Goal: Navigation & Orientation: Find specific page/section

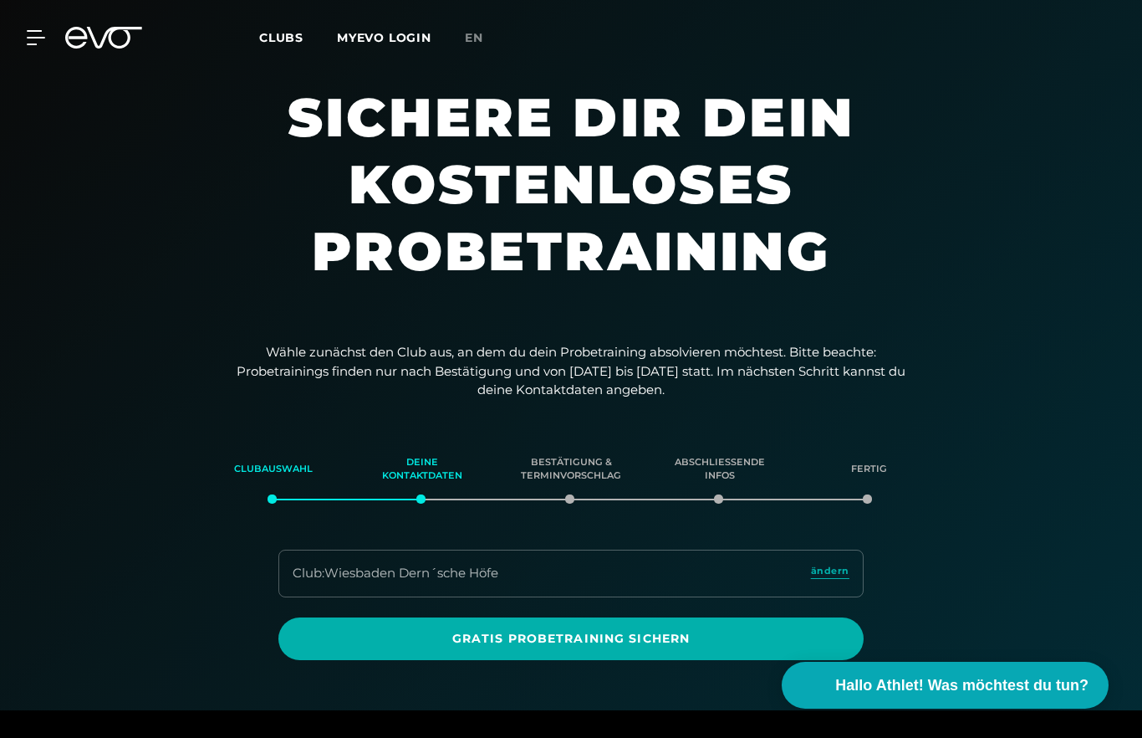
click at [277, 33] on span "Clubs" at bounding box center [281, 37] width 44 height 15
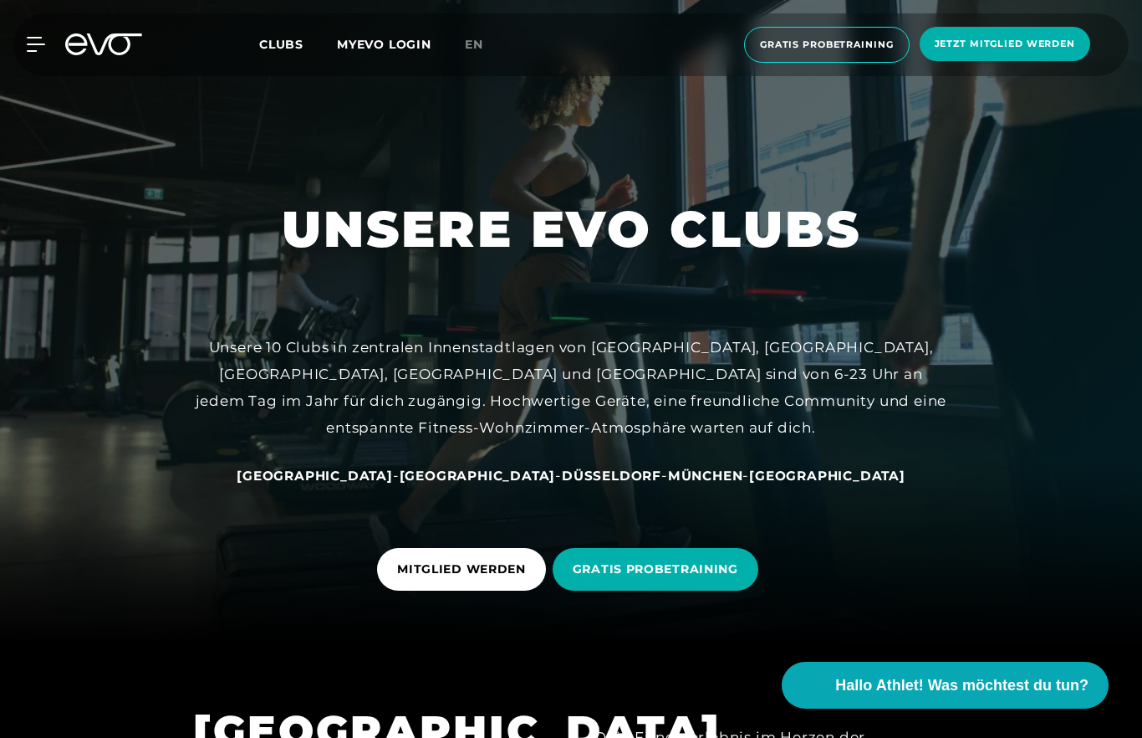
scroll to position [91, 0]
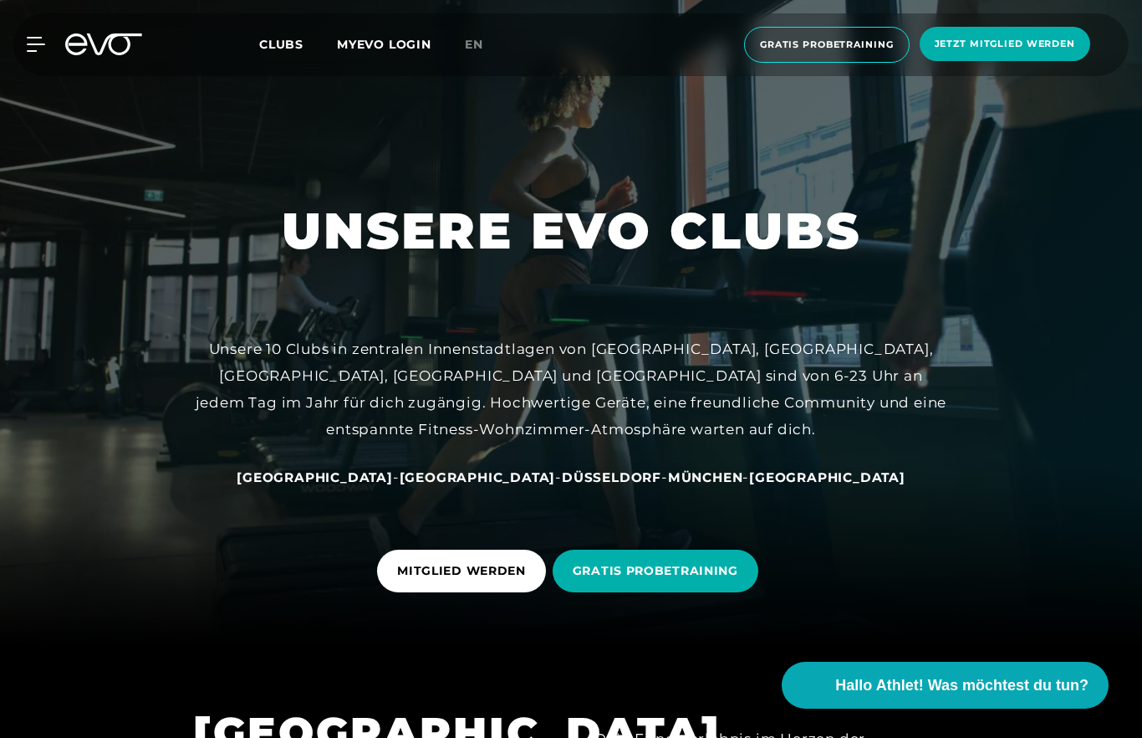
click at [271, 49] on span "Clubs" at bounding box center [281, 44] width 44 height 15
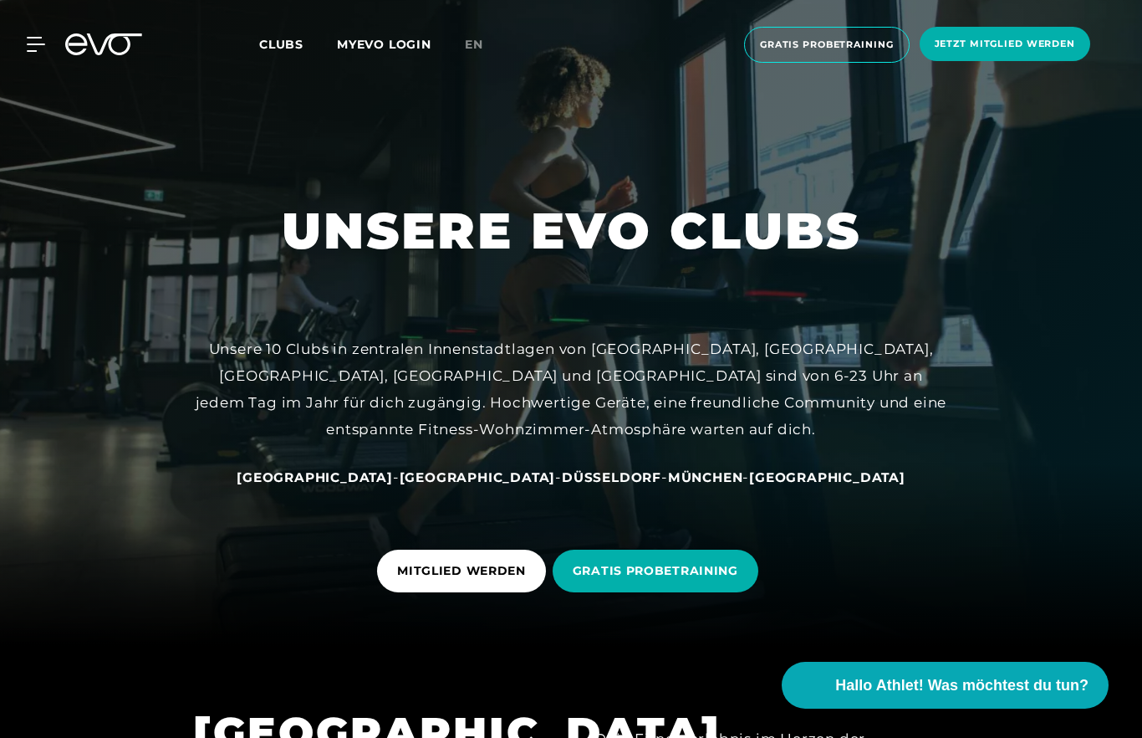
scroll to position [0, 0]
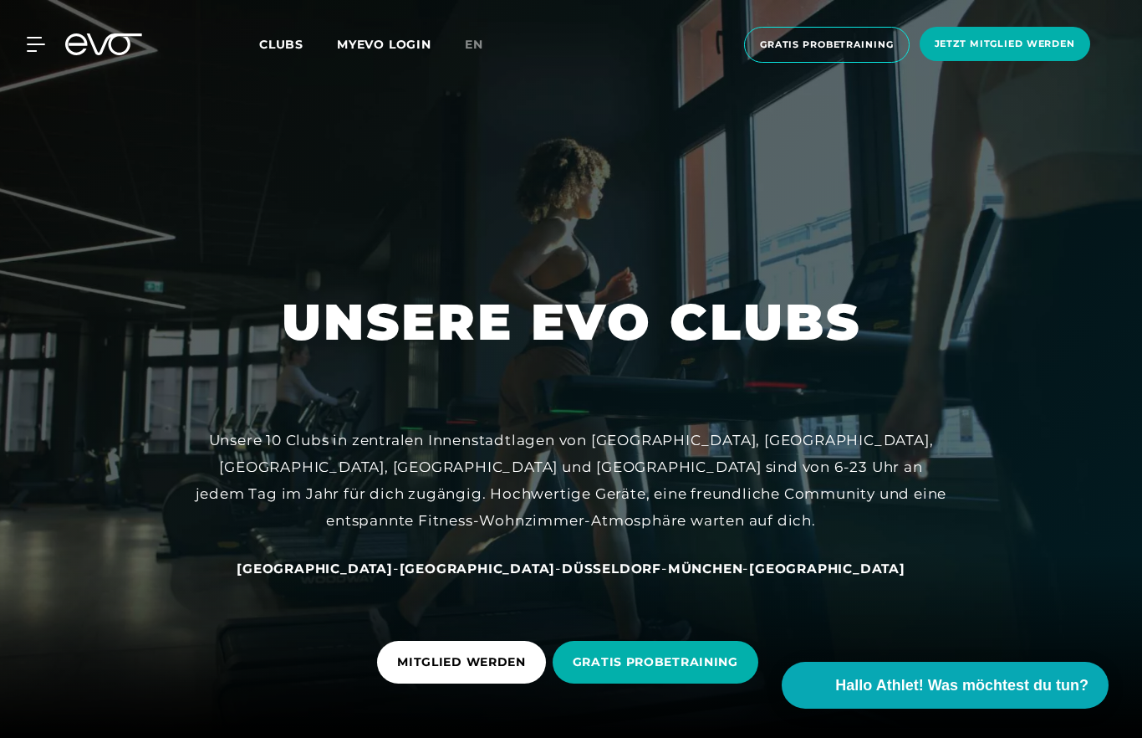
click at [279, 151] on div at bounding box center [571, 369] width 1142 height 738
click at [281, 146] on div at bounding box center [571, 369] width 1142 height 738
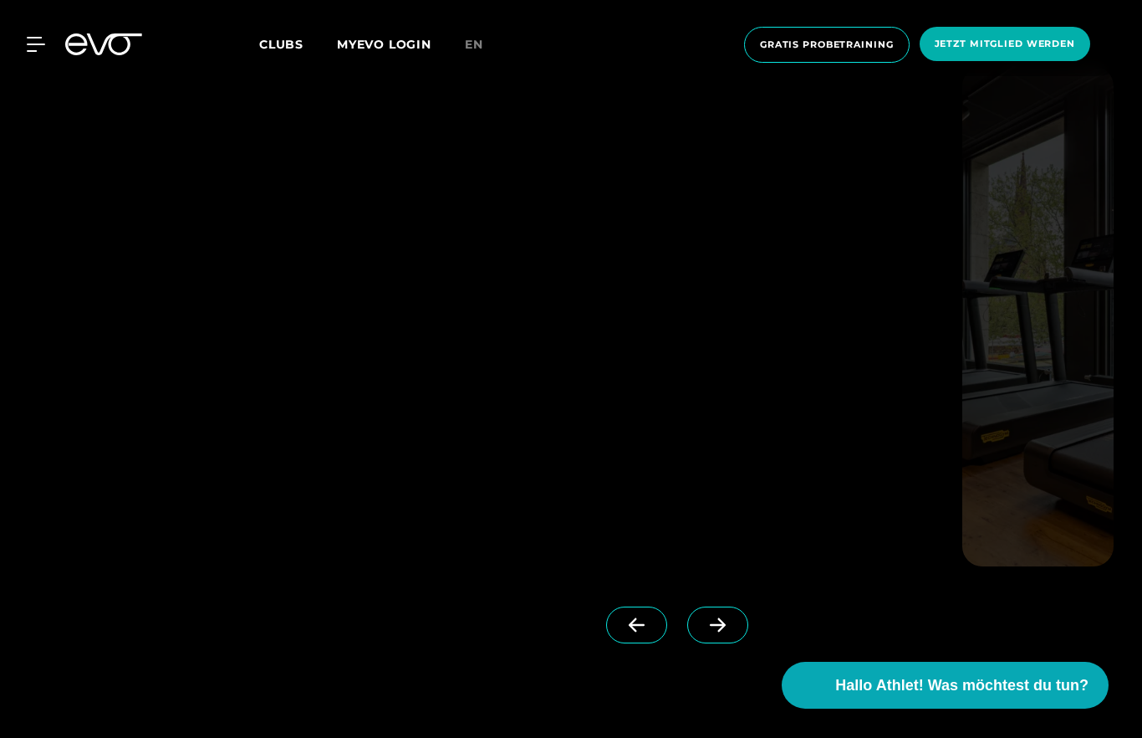
scroll to position [4613, 0]
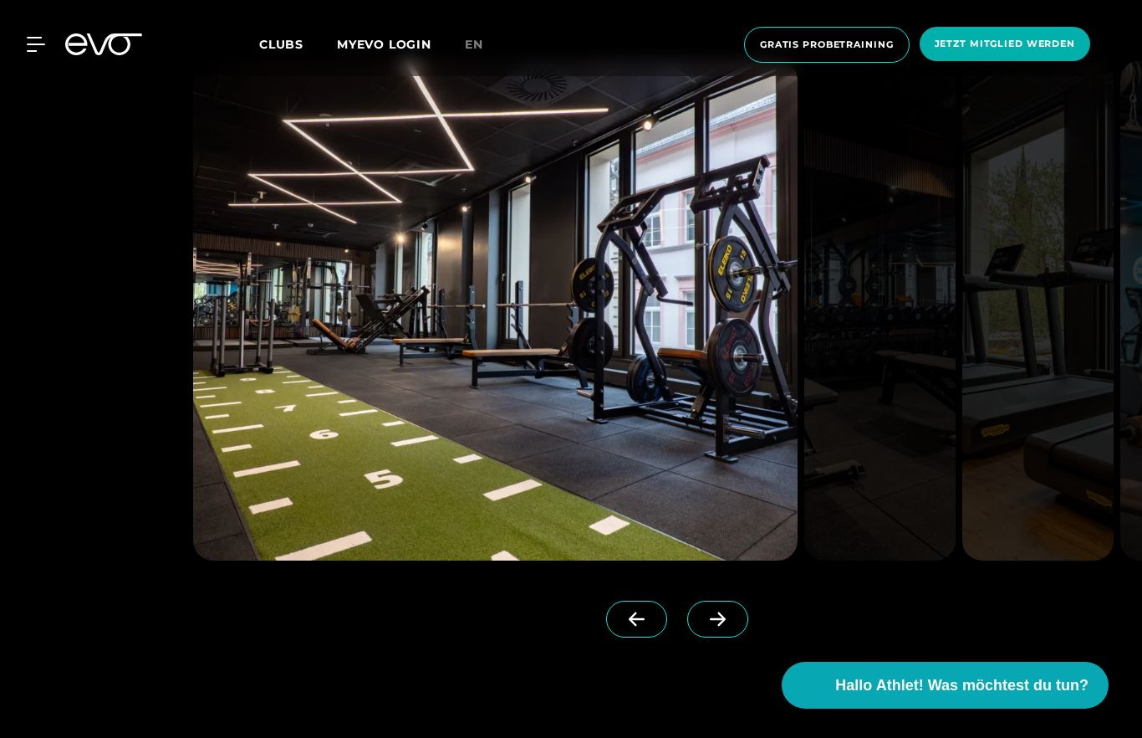
click at [302, 512] on img at bounding box center [495, 310] width 605 height 500
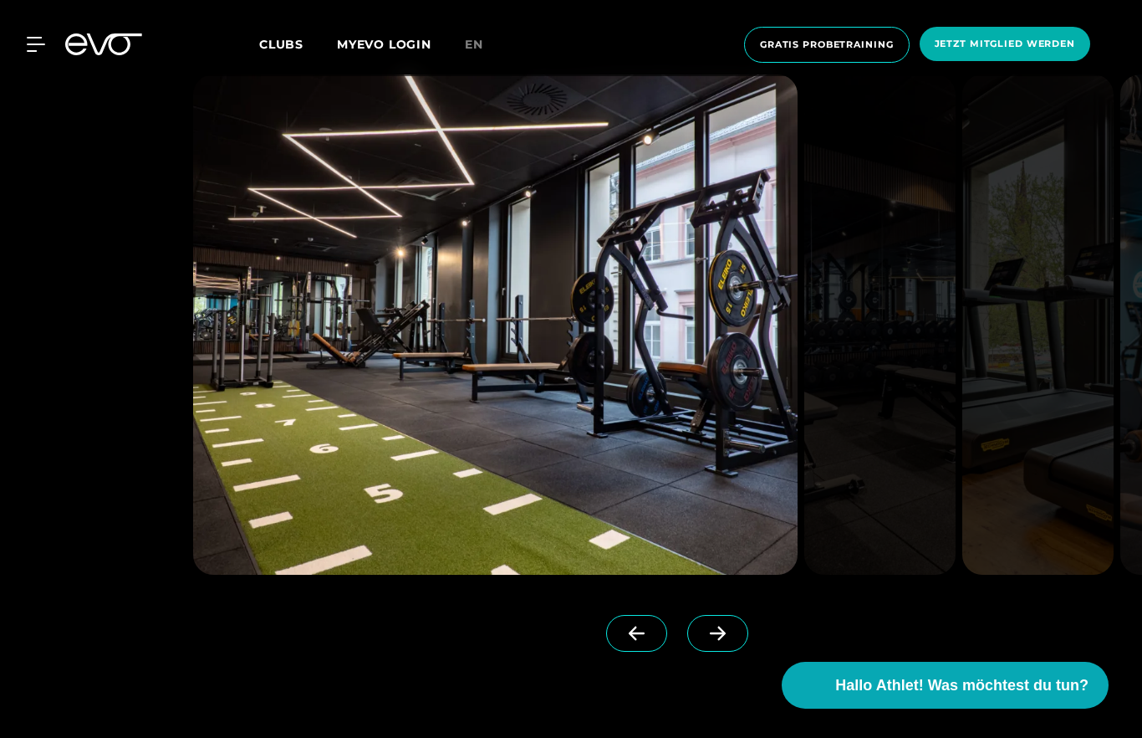
click at [624, 641] on icon at bounding box center [636, 632] width 29 height 15
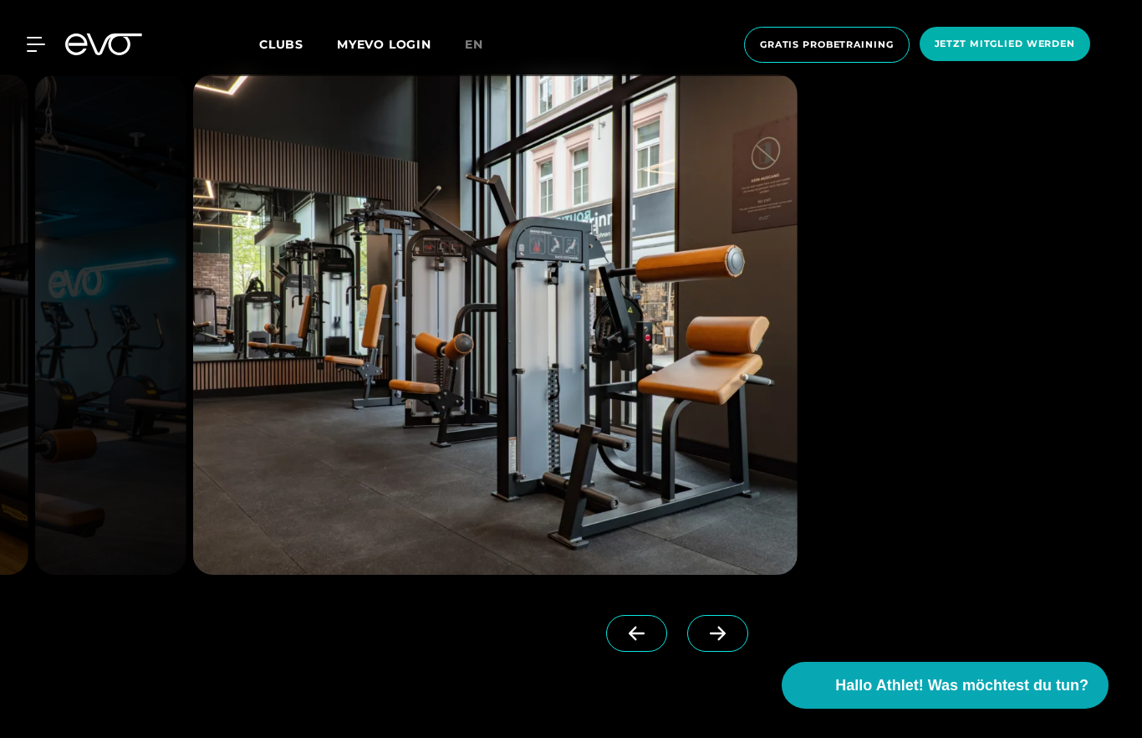
click at [613, 651] on span at bounding box center [636, 633] width 61 height 37
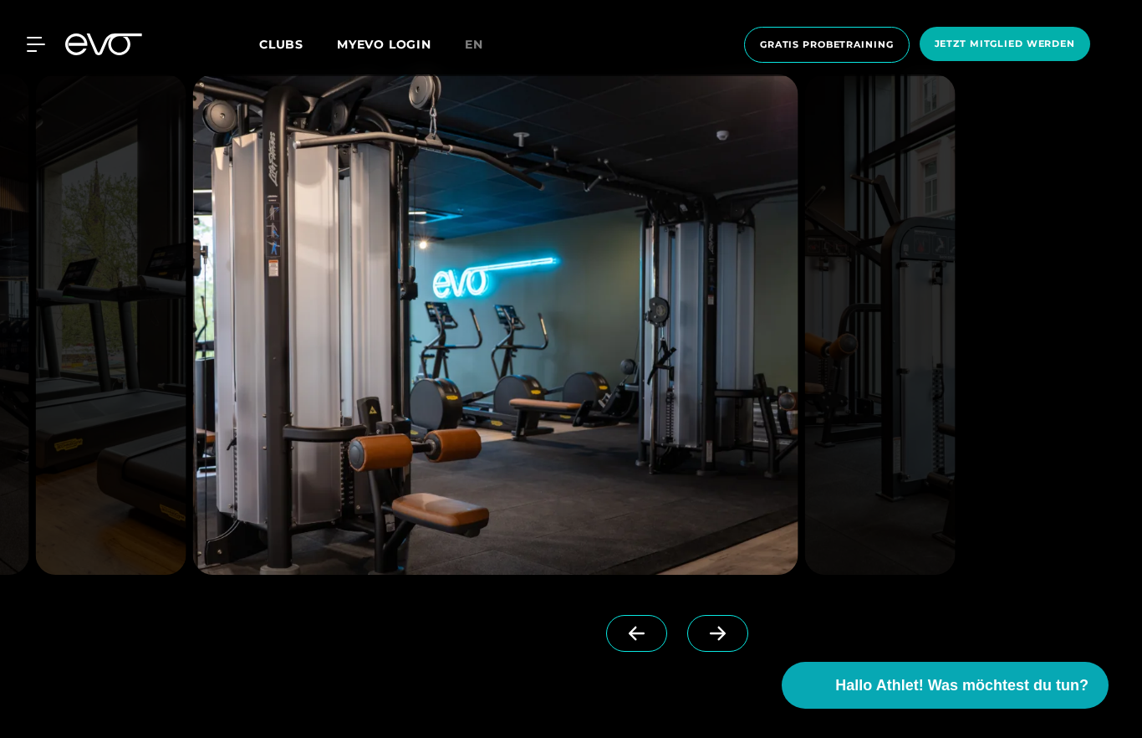
click at [620, 651] on span at bounding box center [636, 633] width 61 height 37
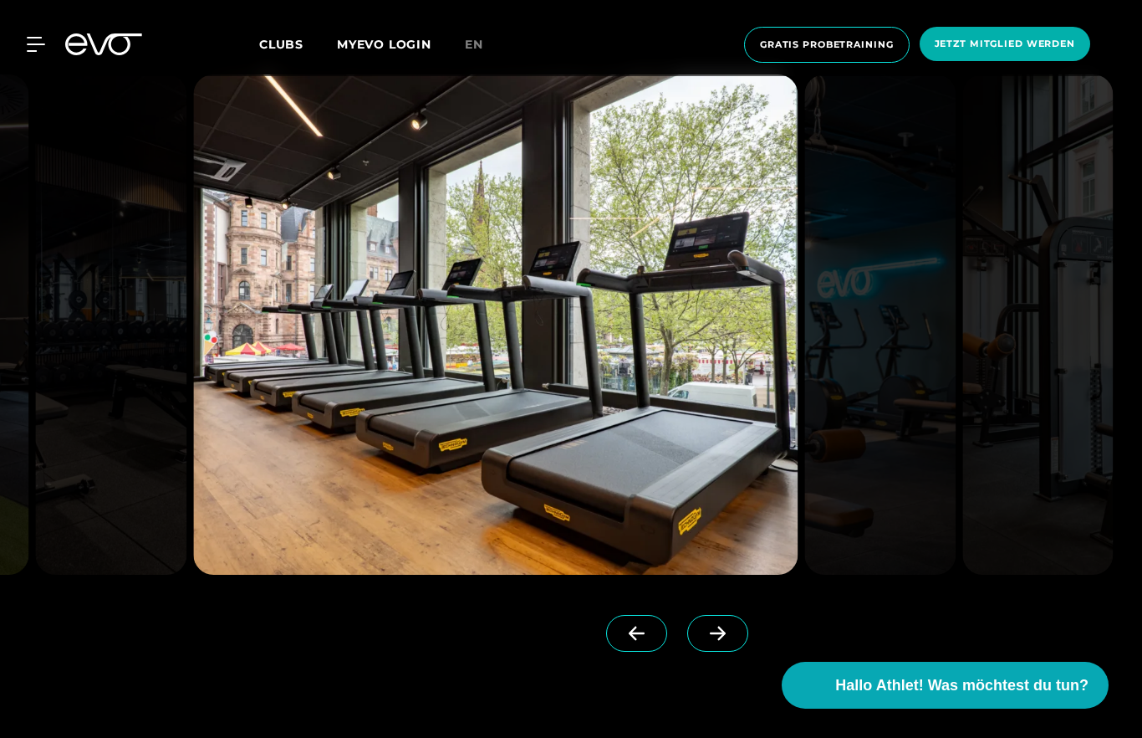
click at [246, 409] on img at bounding box center [495, 324] width 605 height 500
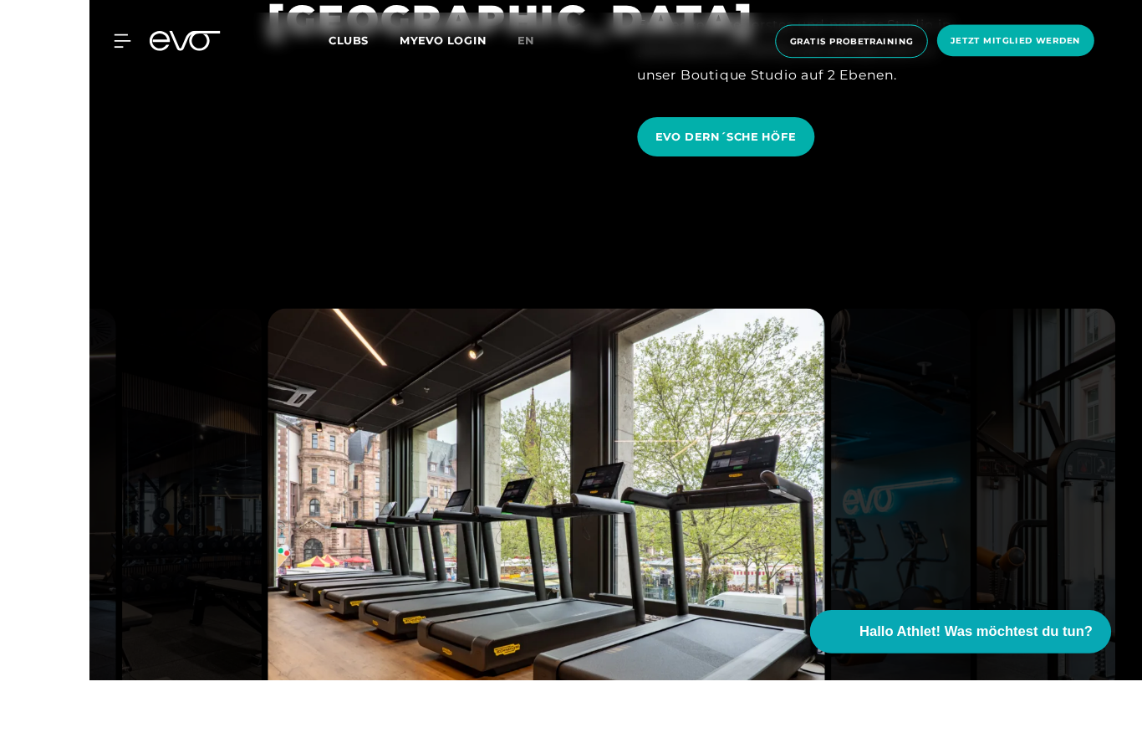
scroll to position [4541, 0]
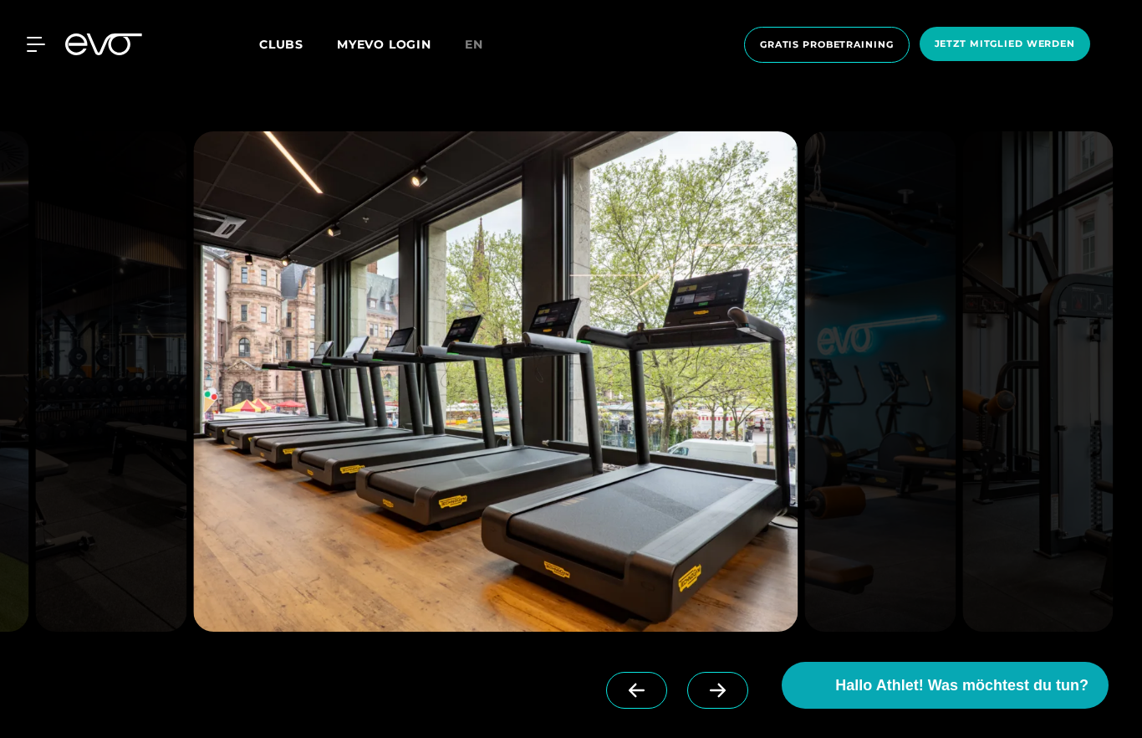
click at [697, 708] on span at bounding box center [717, 689] width 61 height 37
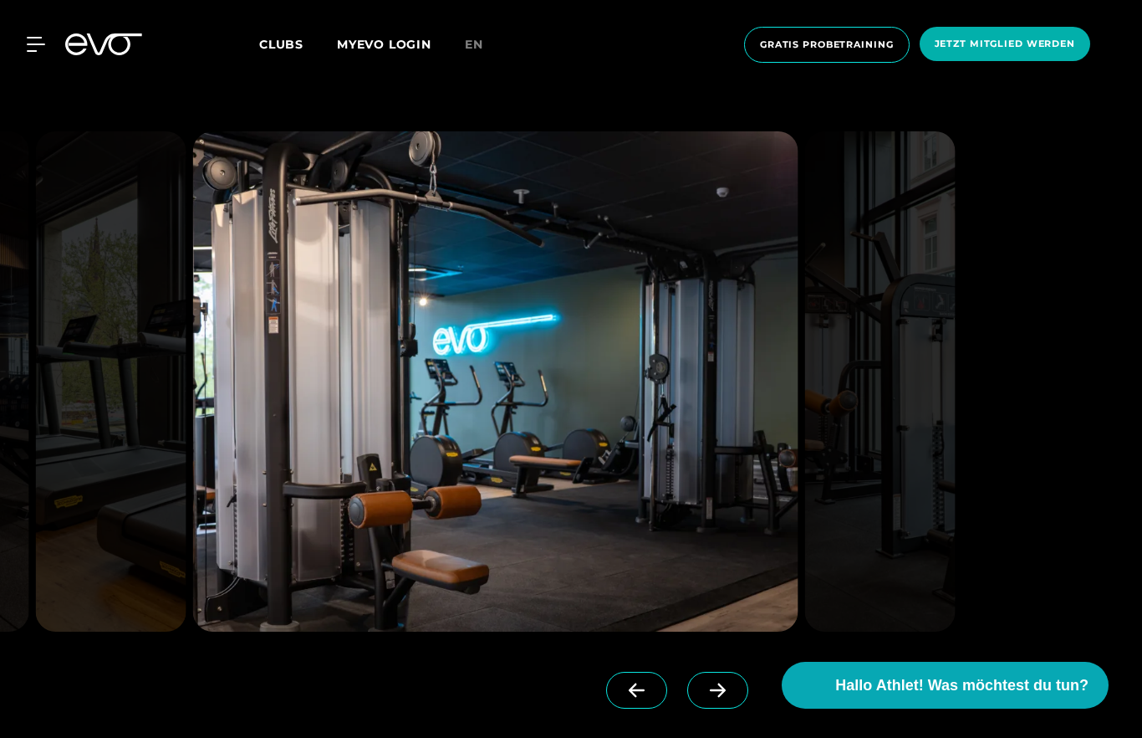
click at [712, 708] on span at bounding box center [717, 689] width 61 height 37
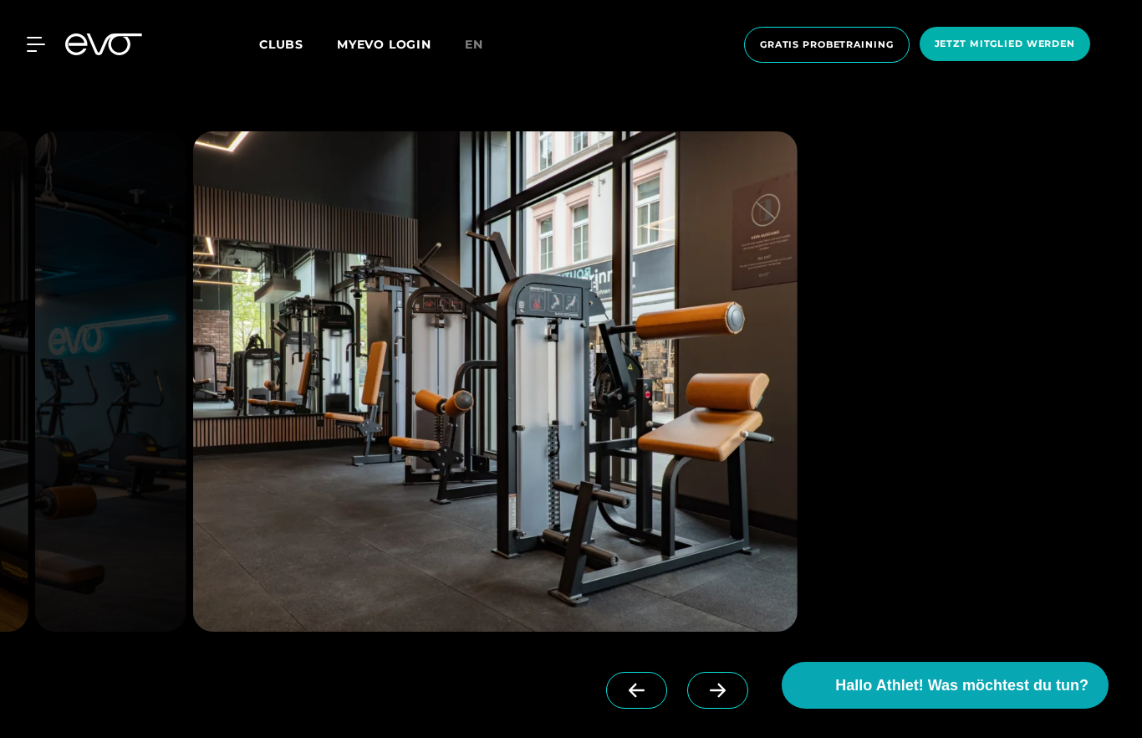
click at [717, 697] on icon at bounding box center [717, 689] width 29 height 15
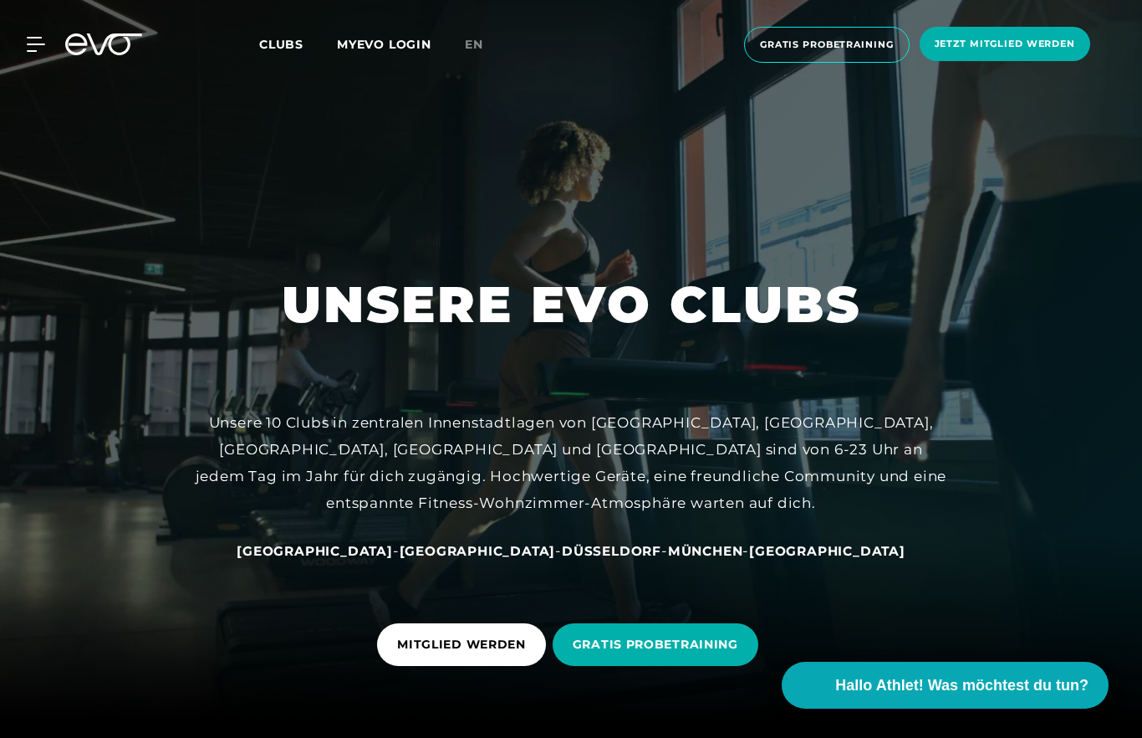
scroll to position [0, 0]
